Goal: Browse casually

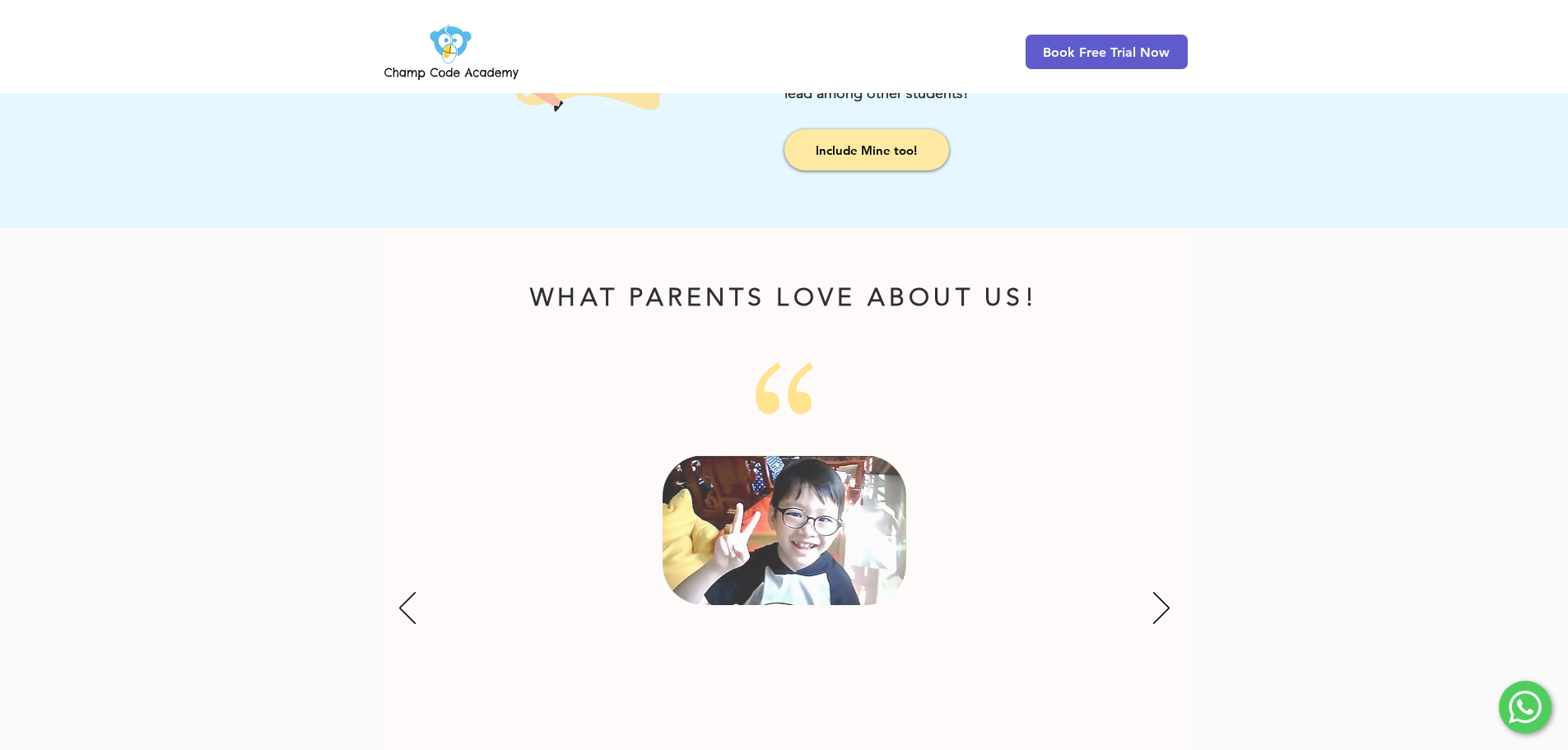
scroll to position [1894, 0]
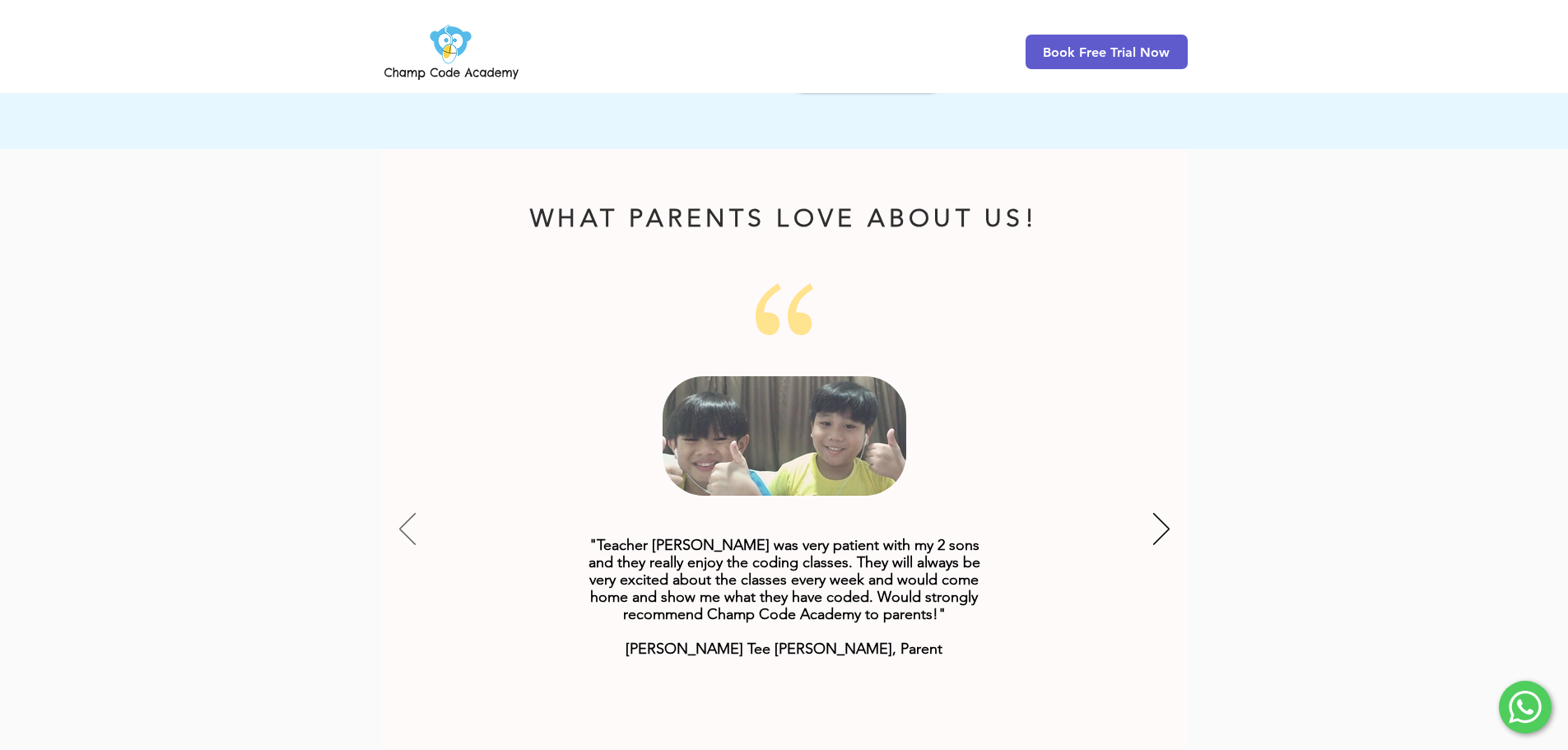
click at [402, 513] on icon "Previous" at bounding box center [407, 529] width 16 height 32
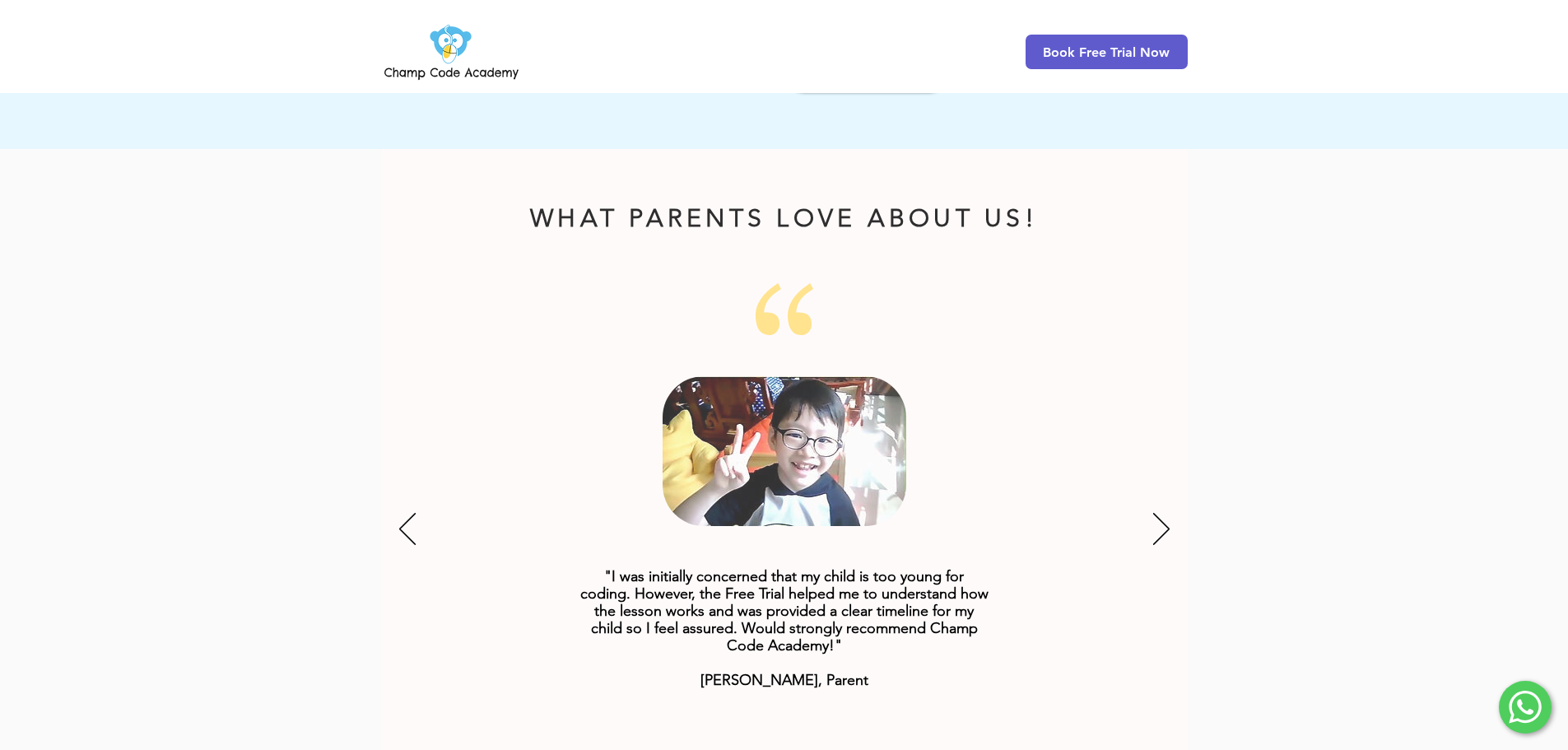
click at [1113, 490] on div "Slideshow" at bounding box center [784, 530] width 806 height 494
click at [1143, 490] on div "Slideshow" at bounding box center [784, 530] width 806 height 494
click at [1151, 495] on div "Slideshow" at bounding box center [784, 530] width 806 height 494
click at [1158, 513] on icon "Next" at bounding box center [1161, 529] width 16 height 32
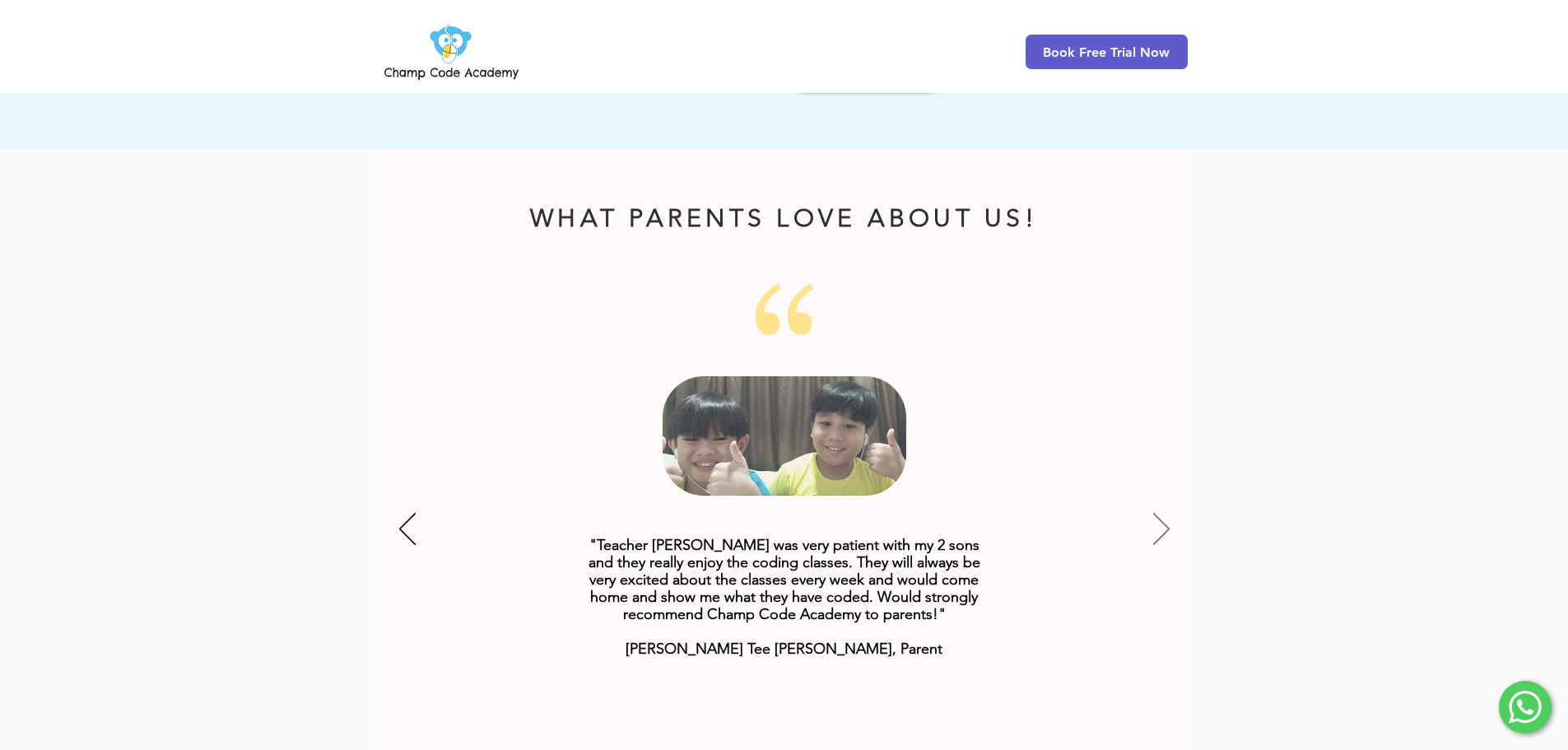
click at [1159, 513] on icon "Next" at bounding box center [1161, 529] width 16 height 32
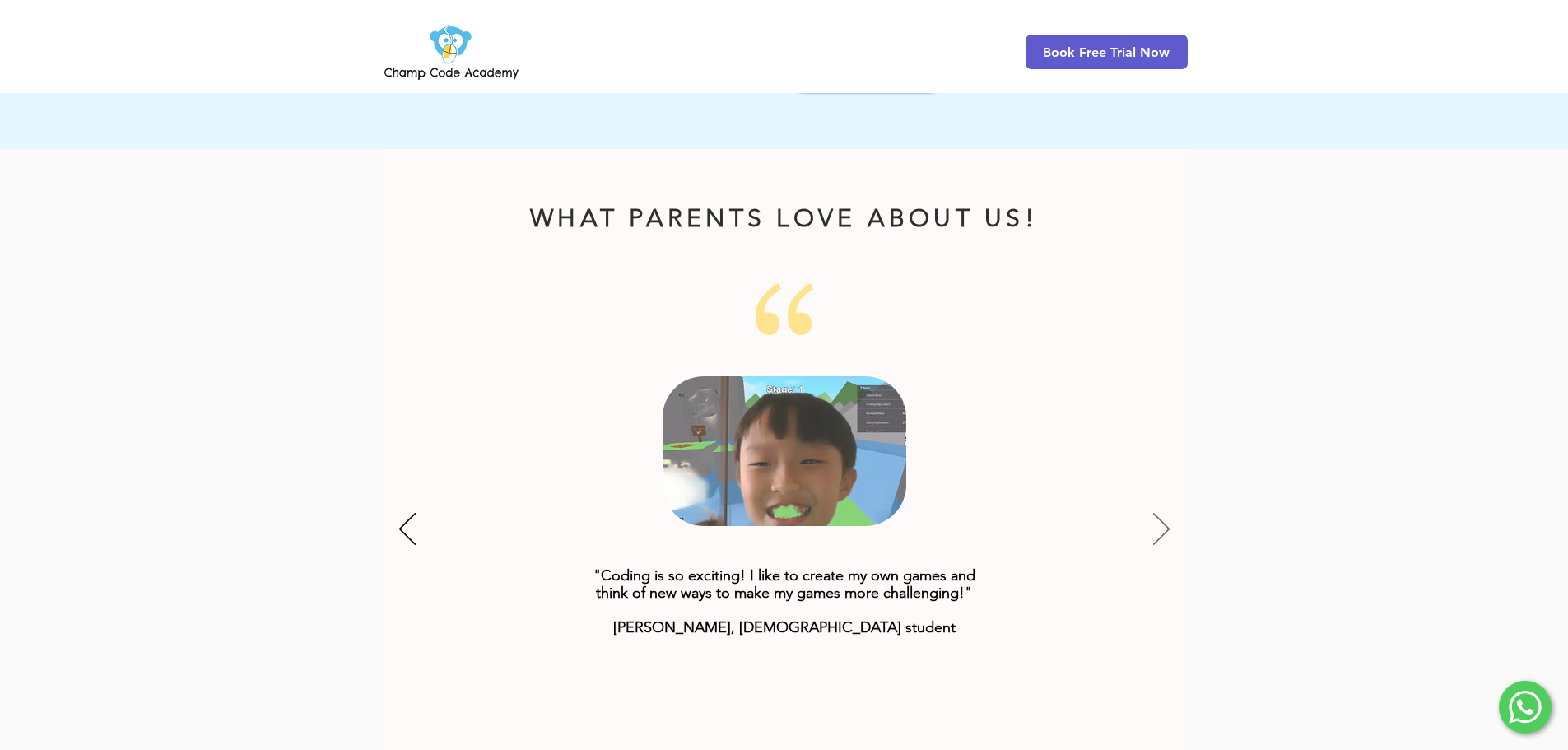
click at [1158, 513] on icon "Next" at bounding box center [1161, 529] width 16 height 32
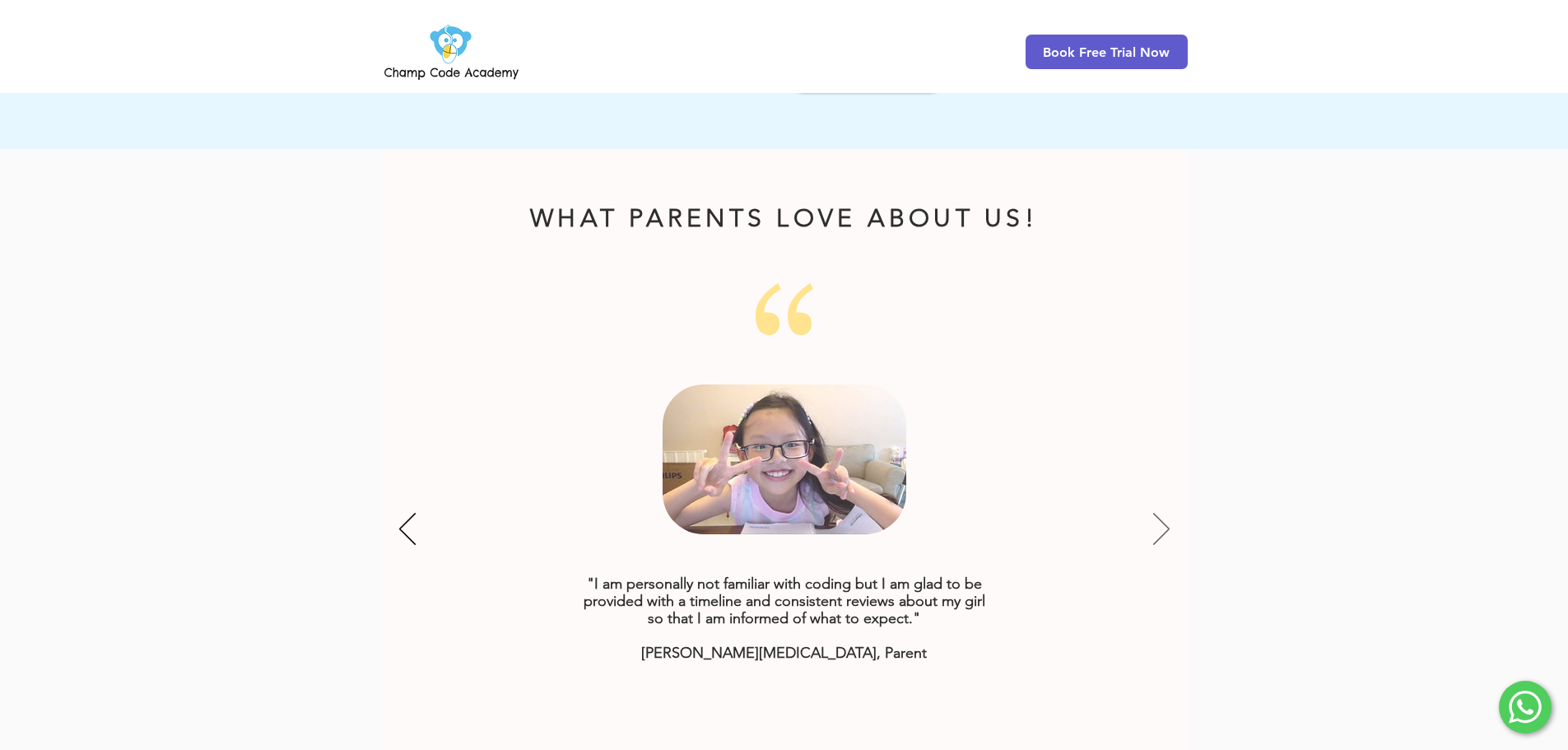
click at [1158, 513] on icon "Next" at bounding box center [1161, 529] width 16 height 32
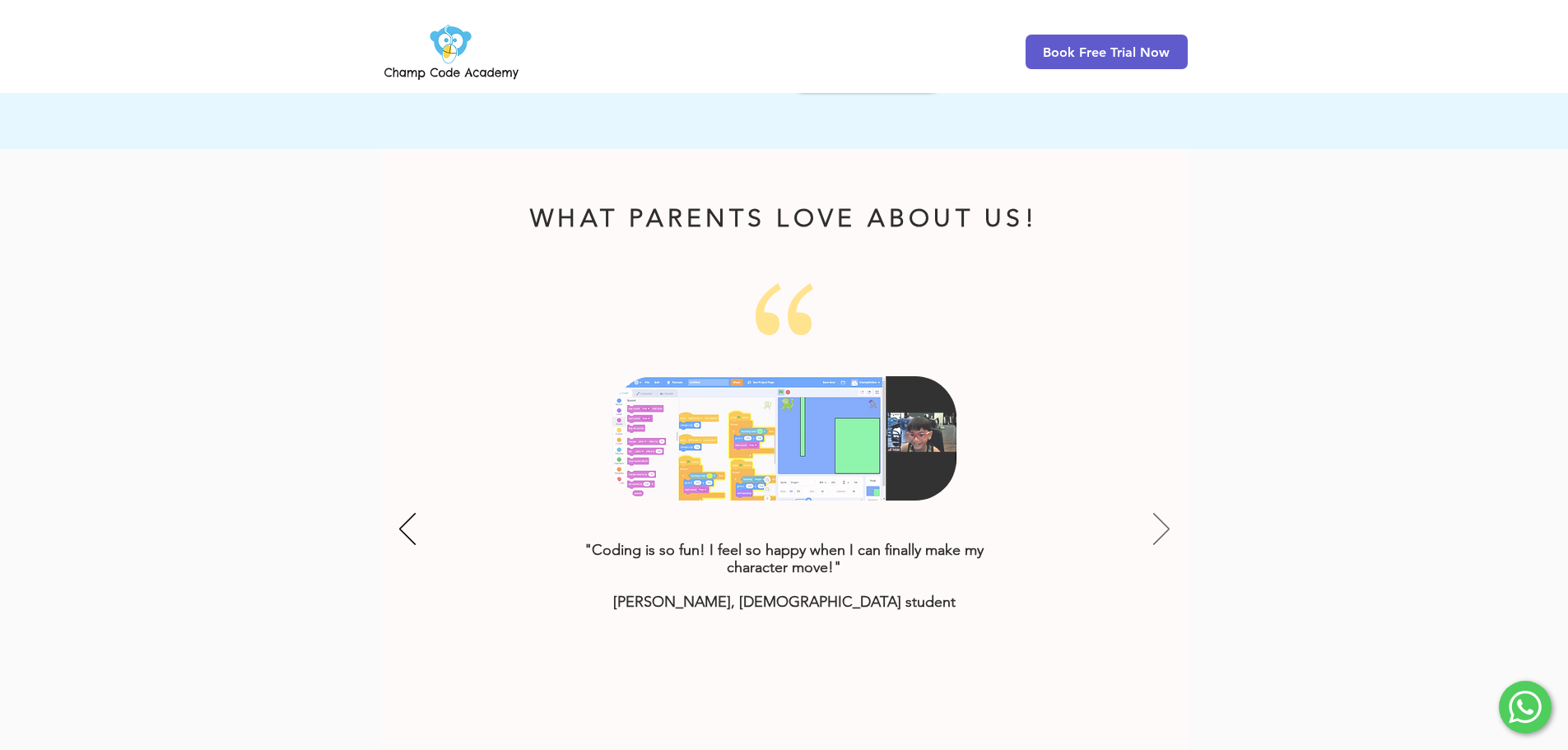
click at [1158, 513] on icon "Next" at bounding box center [1161, 529] width 16 height 32
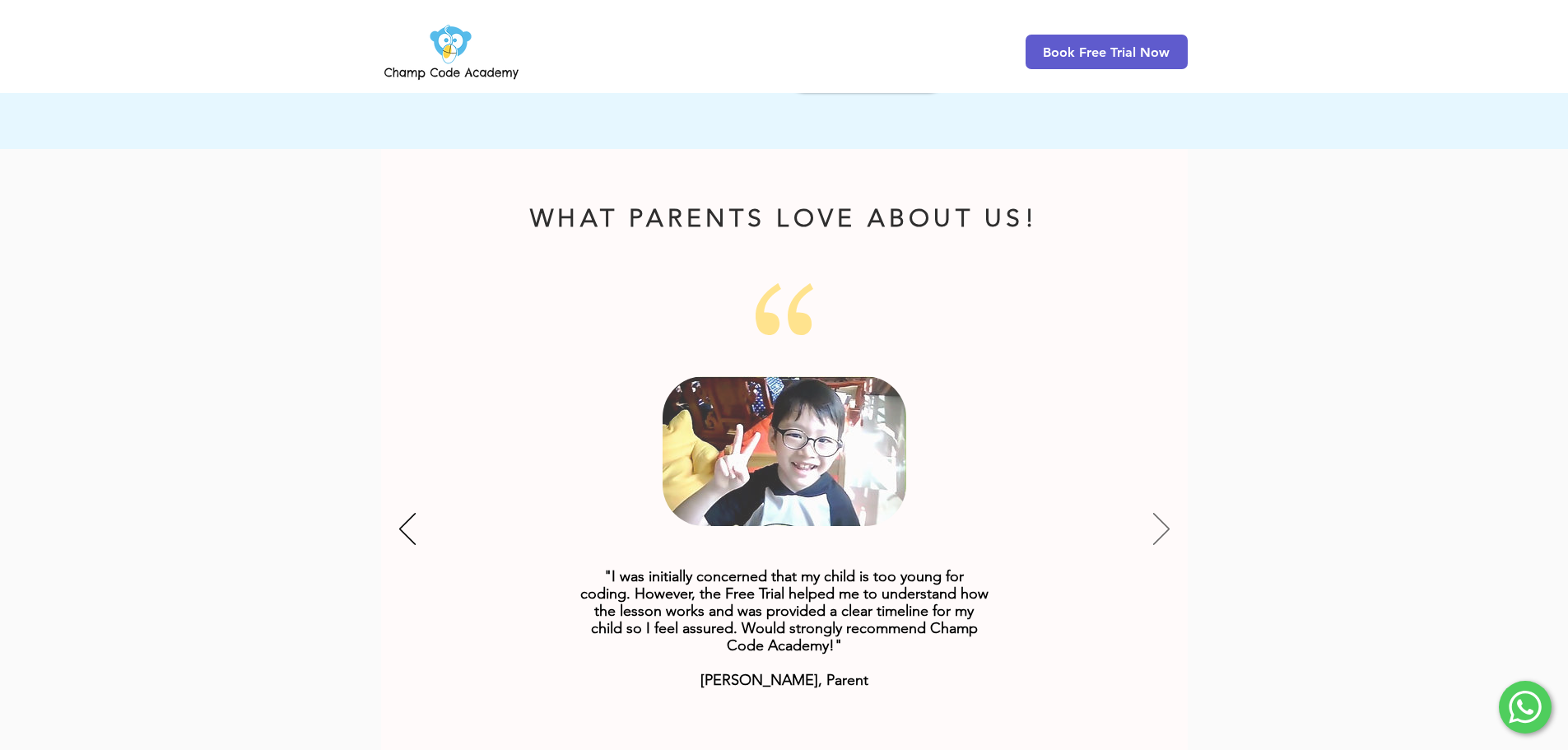
click at [1157, 513] on icon "Next" at bounding box center [1161, 529] width 16 height 32
